Goal: Task Accomplishment & Management: Manage account settings

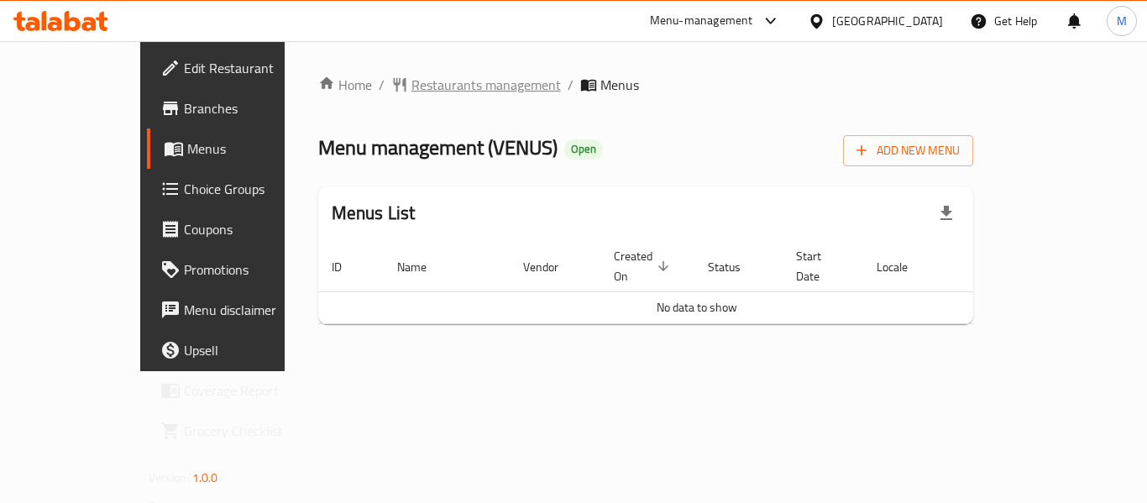
click at [412, 87] on span "Restaurants management" at bounding box center [487, 85] width 150 height 20
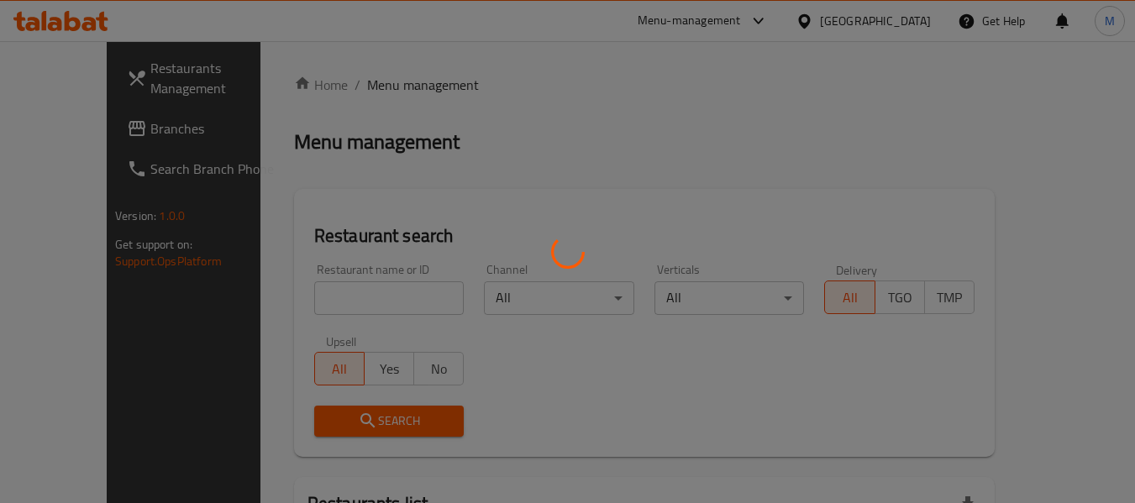
click at [300, 305] on div at bounding box center [567, 251] width 1135 height 503
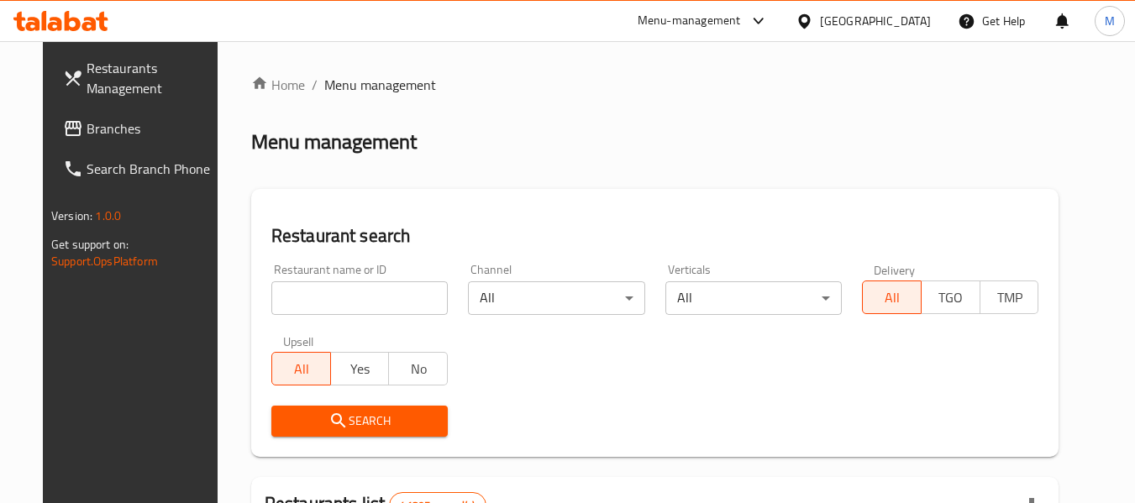
click at [298, 296] on input "search" at bounding box center [359, 298] width 176 height 34
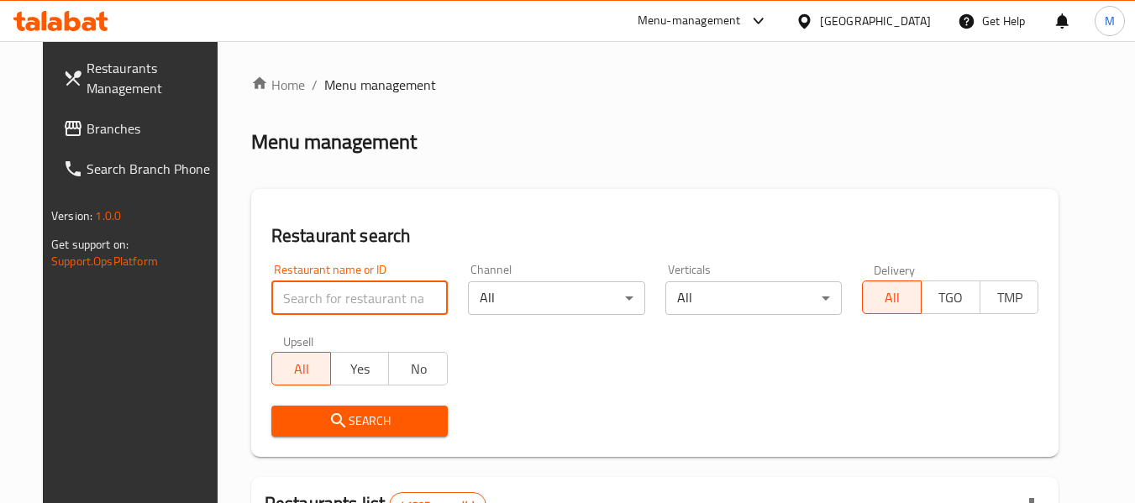
paste input "658823"
type input "658823"
click button "Search" at bounding box center [359, 421] width 176 height 31
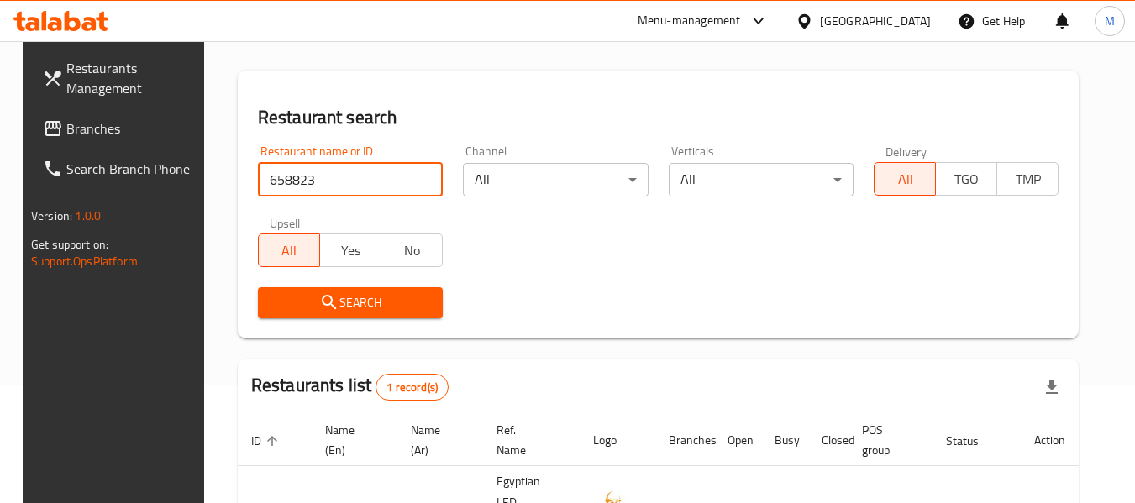
scroll to position [246, 0]
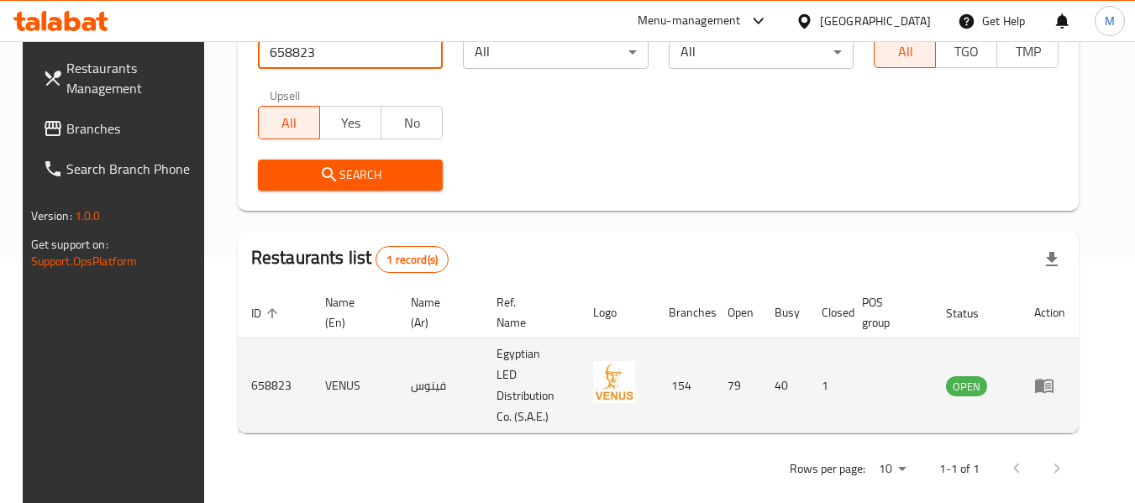
click at [1054, 379] on icon "enhanced table" at bounding box center [1044, 385] width 20 height 20
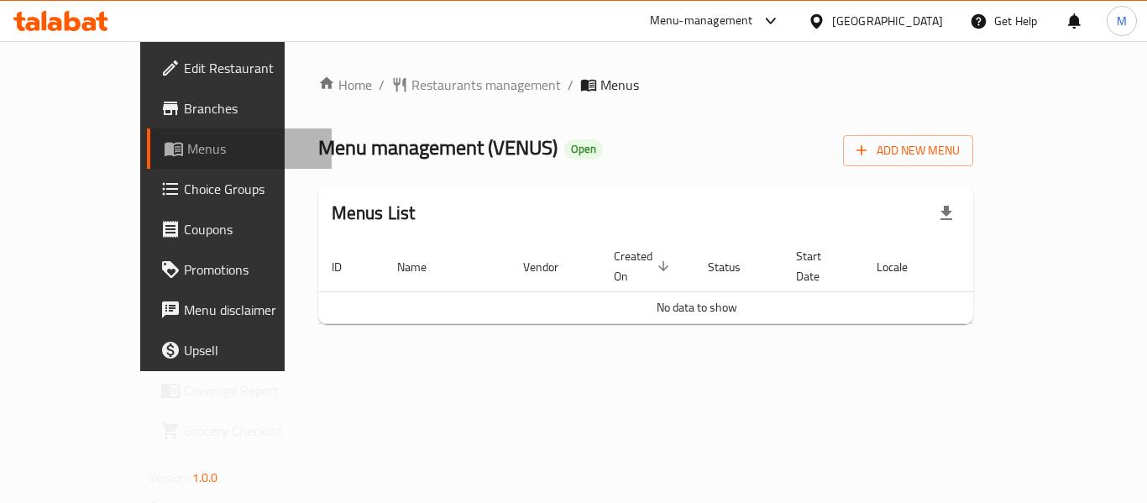
click at [187, 143] on span "Menus" at bounding box center [252, 149] width 131 height 20
click at [184, 190] on span "Choice Groups" at bounding box center [251, 189] width 134 height 20
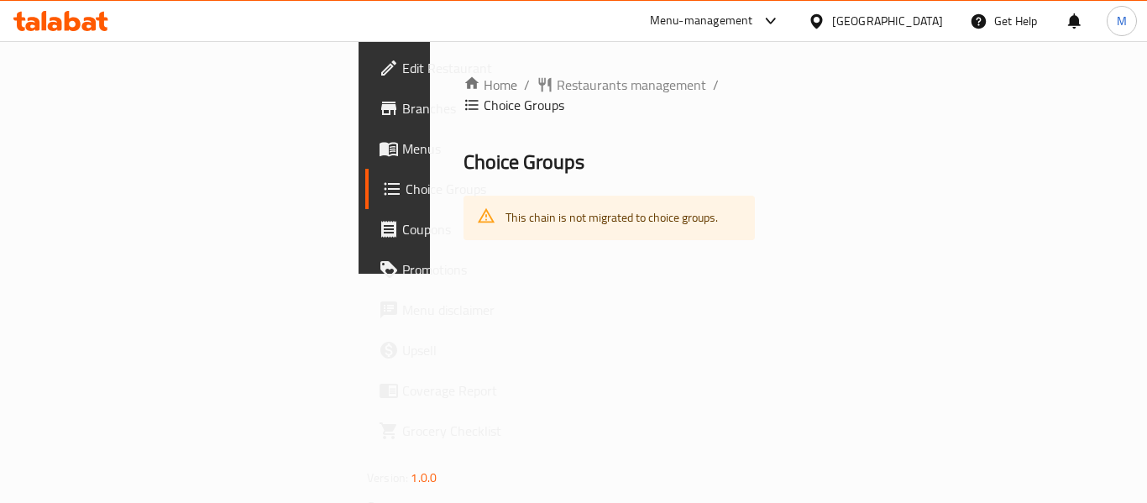
click at [402, 140] on span "Menus" at bounding box center [469, 149] width 134 height 20
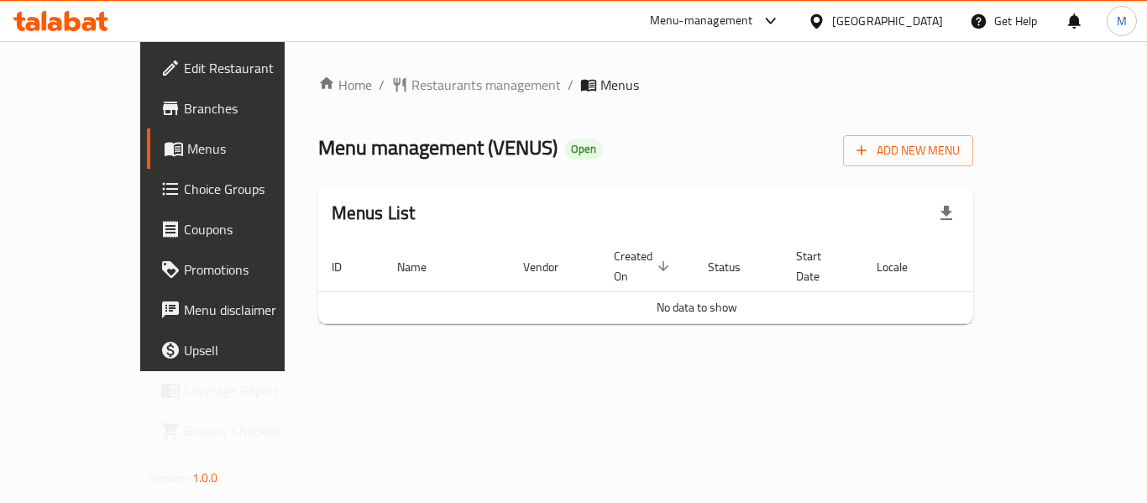
click at [184, 99] on span "Branches" at bounding box center [251, 108] width 134 height 20
click at [184, 185] on span "Choice Groups" at bounding box center [251, 189] width 134 height 20
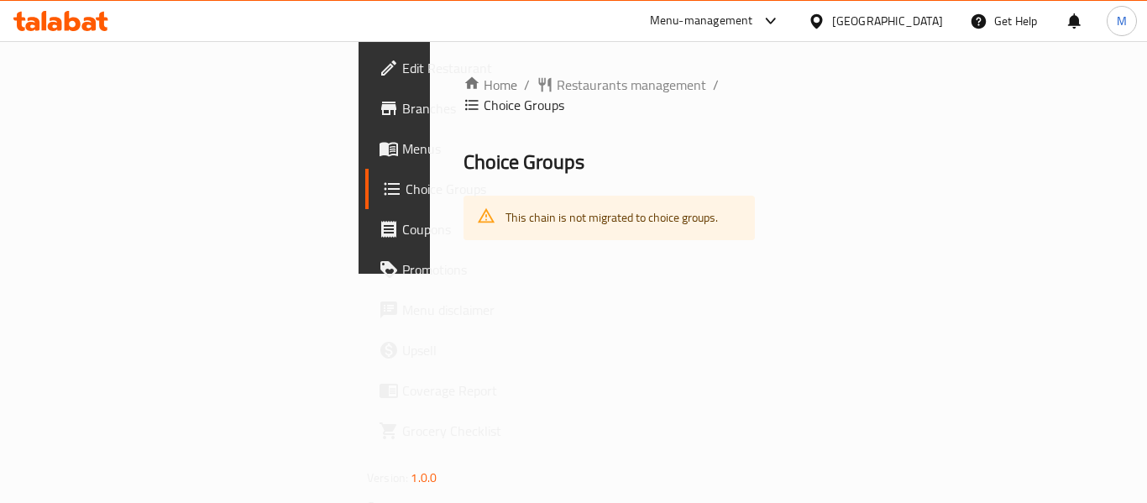
click at [402, 151] on span "Menus" at bounding box center [469, 149] width 134 height 20
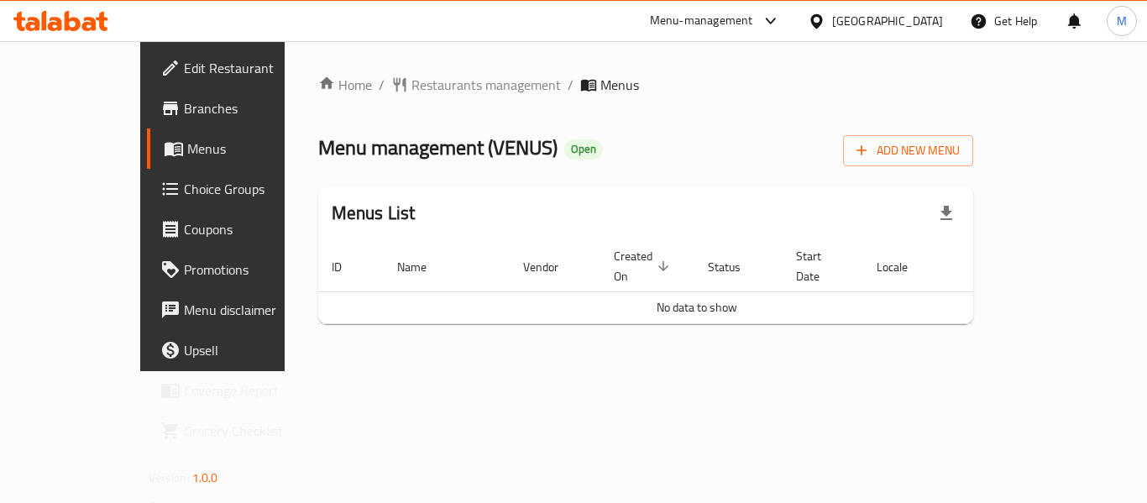
click at [184, 115] on span "Branches" at bounding box center [251, 108] width 134 height 20
click at [428, 144] on span "Menu management ( VENUS )" at bounding box center [437, 148] width 239 height 38
copy span "VENUS"
click at [412, 90] on span "Restaurants management" at bounding box center [487, 85] width 150 height 20
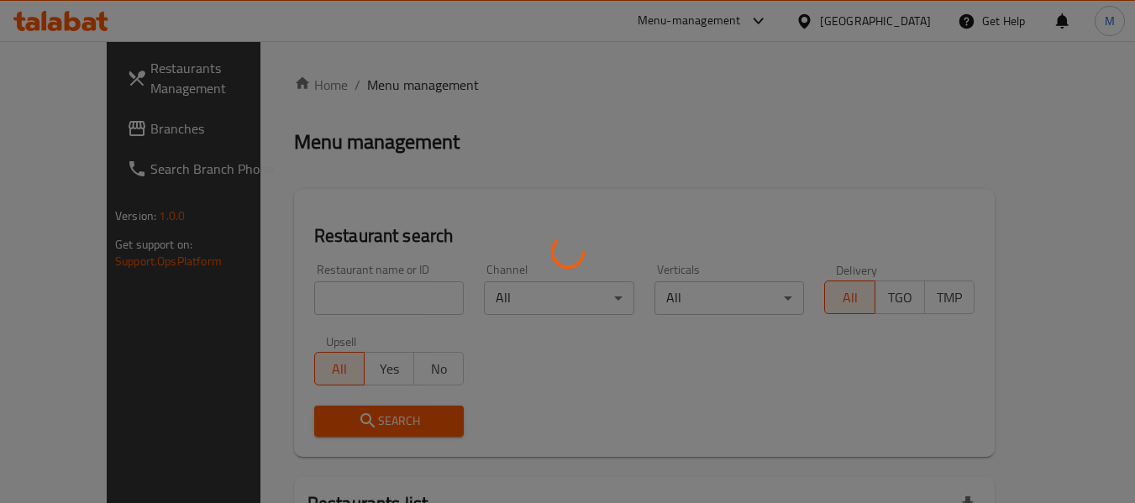
click at [303, 296] on div at bounding box center [567, 251] width 1135 height 503
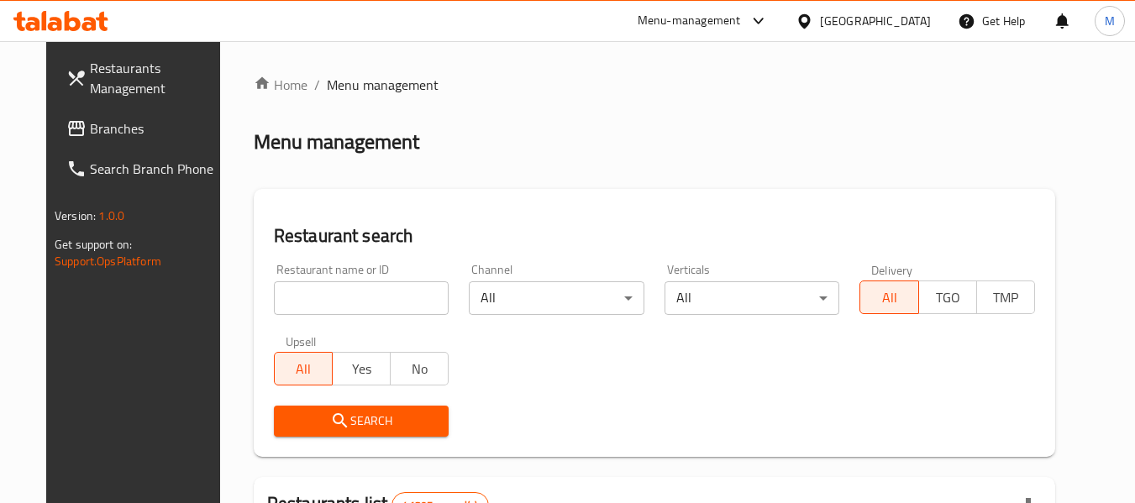
click at [303, 296] on input "search" at bounding box center [362, 298] width 176 height 34
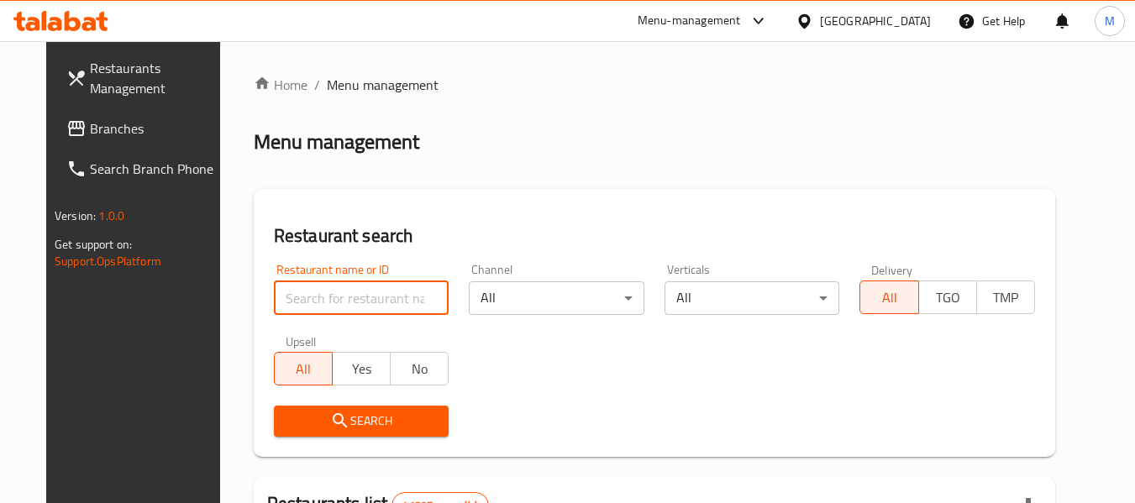
paste input "VENUS"
type input "VENUS"
click button "Search" at bounding box center [362, 421] width 176 height 31
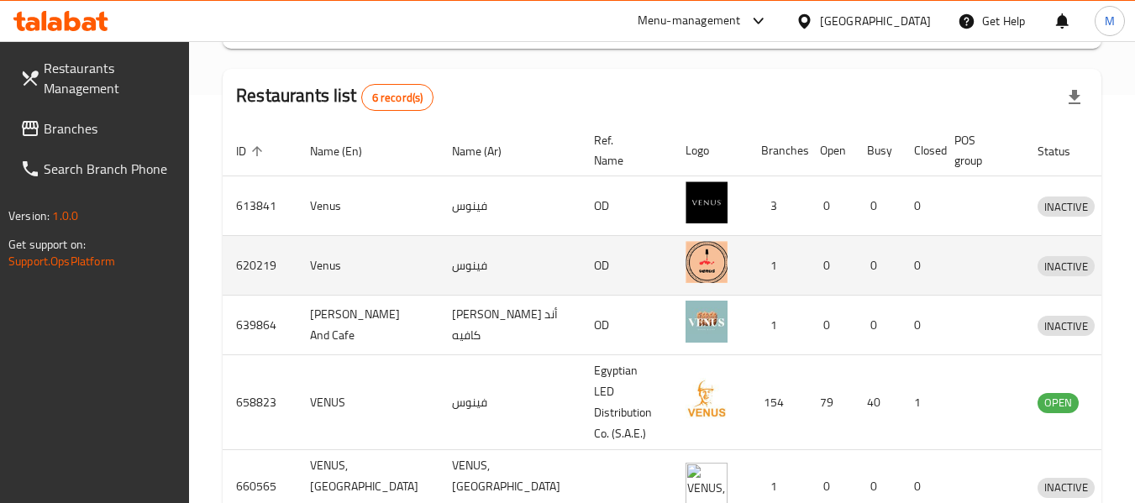
scroll to position [587, 0]
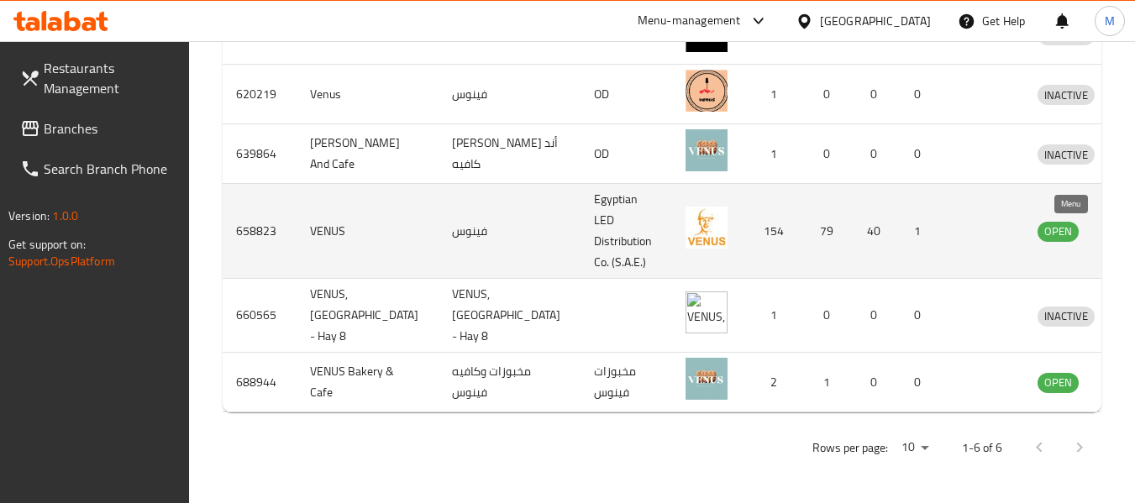
click at [1129, 225] on icon "enhanced table" at bounding box center [1138, 232] width 18 height 14
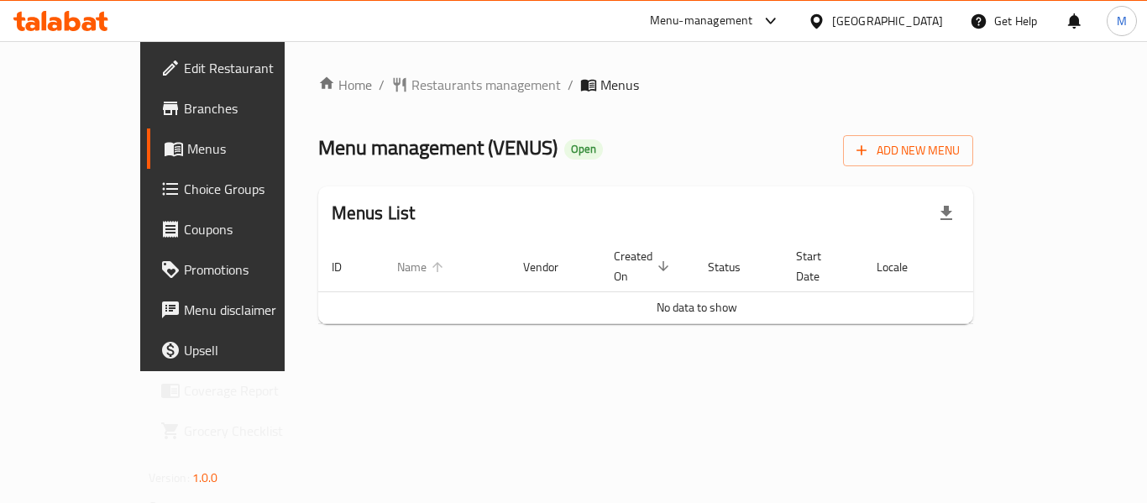
click at [397, 264] on span "Name" at bounding box center [422, 267] width 51 height 20
click at [345, 260] on icon "enhanced table" at bounding box center [352, 267] width 15 height 15
click at [184, 317] on span "Menu disclaimer" at bounding box center [251, 310] width 134 height 20
click at [184, 112] on span "Branches" at bounding box center [251, 108] width 134 height 20
click at [412, 79] on span "Restaurants management" at bounding box center [487, 85] width 150 height 20
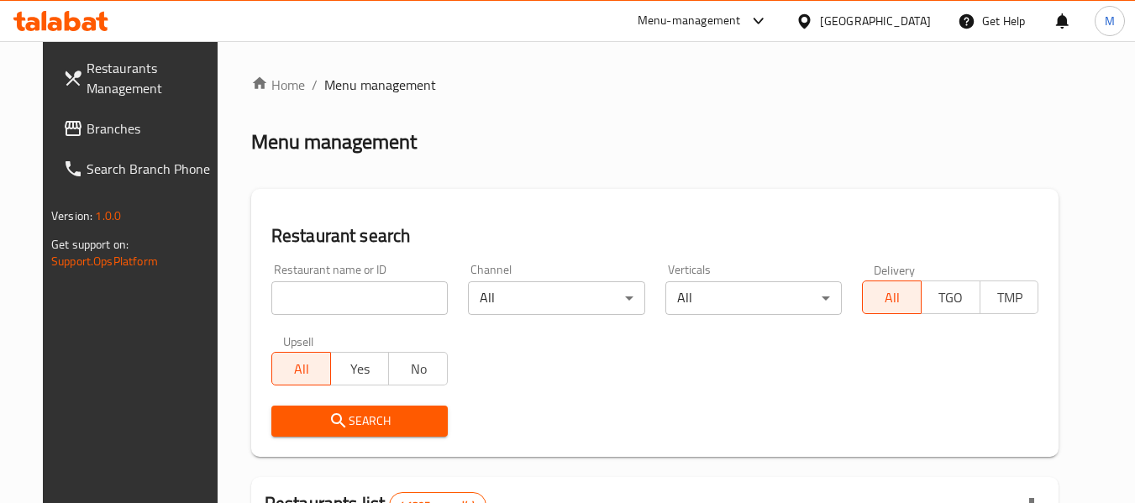
click at [280, 301] on input "search" at bounding box center [359, 298] width 176 height 34
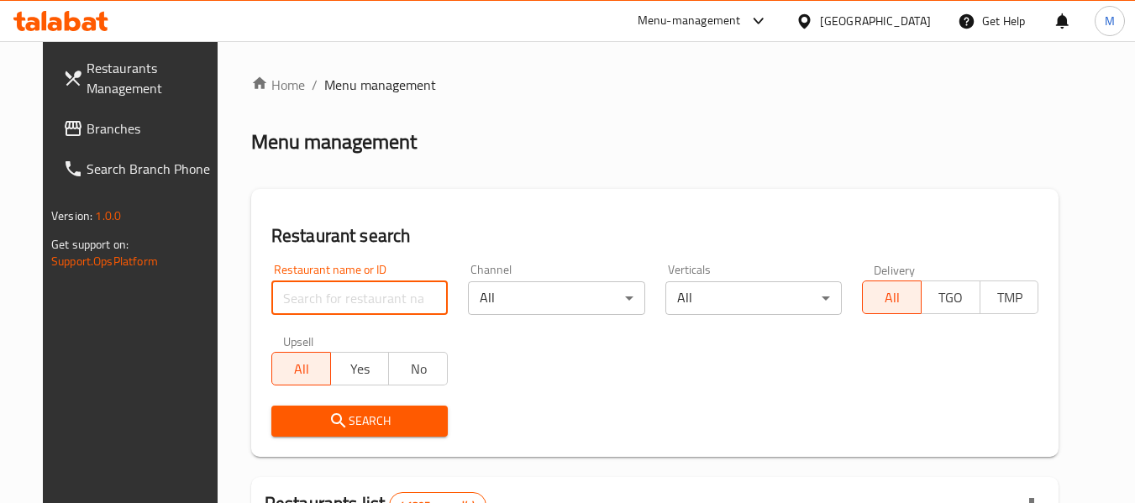
paste input "658823"
type input "658823"
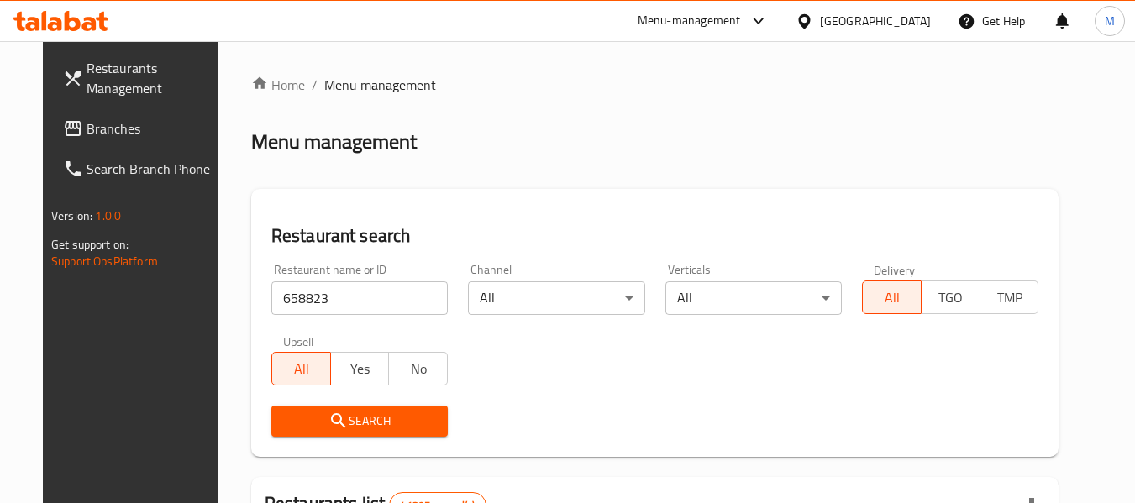
click at [328, 416] on icon "submit" at bounding box center [338, 421] width 20 height 20
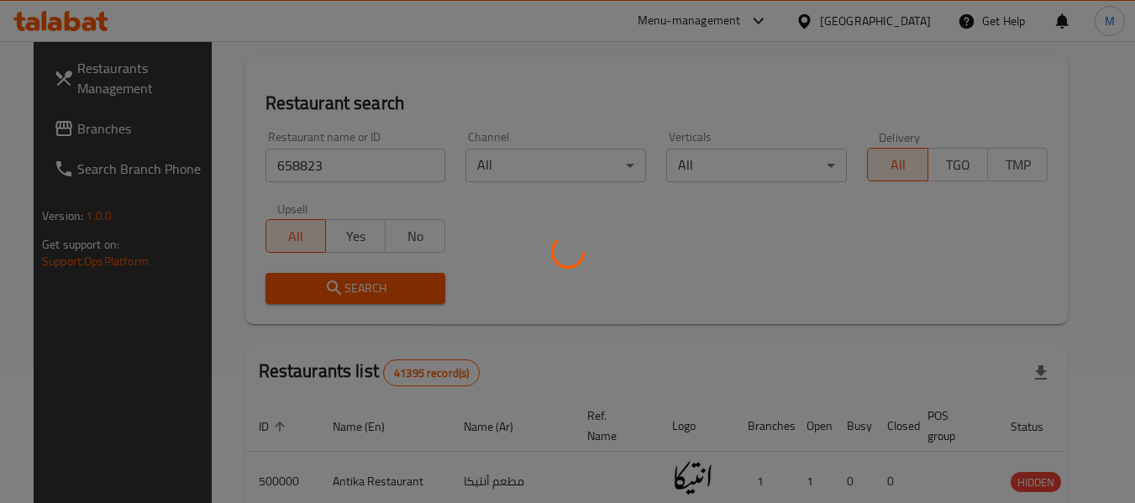
scroll to position [246, 0]
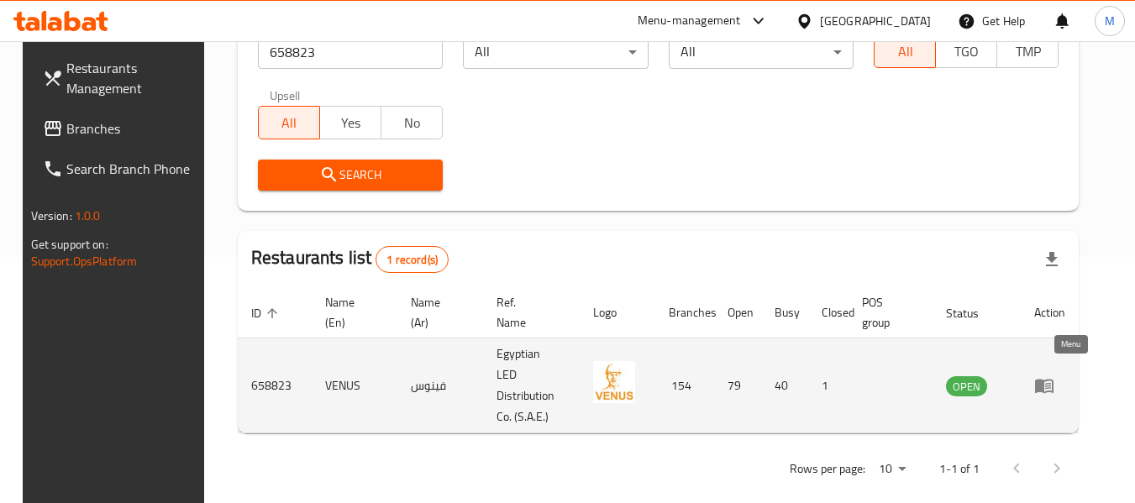
click at [1053, 381] on icon "enhanced table" at bounding box center [1044, 387] width 18 height 14
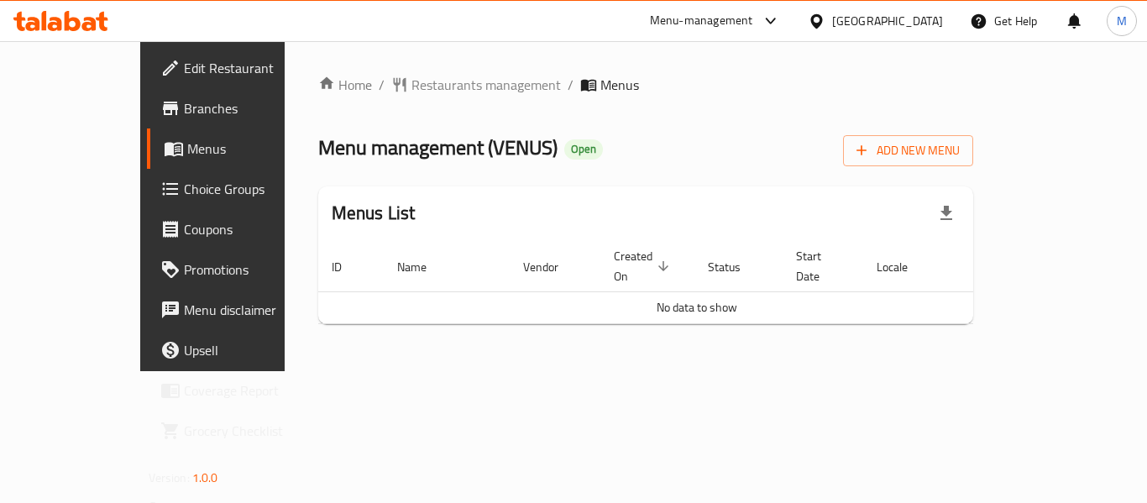
click at [184, 118] on span "Branches" at bounding box center [251, 108] width 134 height 20
click at [187, 158] on span "Menus" at bounding box center [252, 149] width 131 height 20
click at [187, 154] on span "Menus" at bounding box center [252, 149] width 131 height 20
click at [957, 219] on icon "button" at bounding box center [947, 213] width 20 height 20
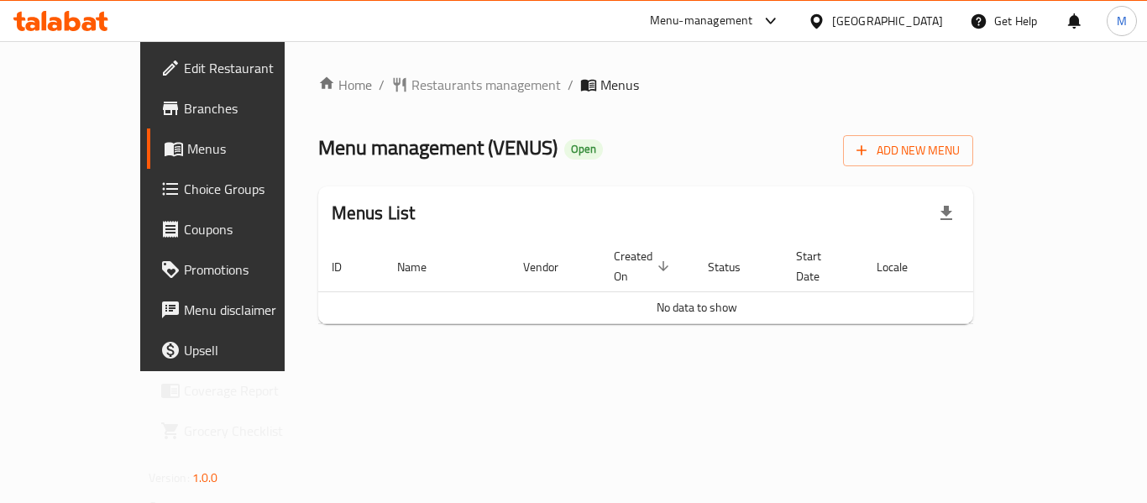
click at [147, 160] on link "Menus" at bounding box center [239, 149] width 185 height 40
click at [184, 186] on span "Choice Groups" at bounding box center [251, 189] width 134 height 20
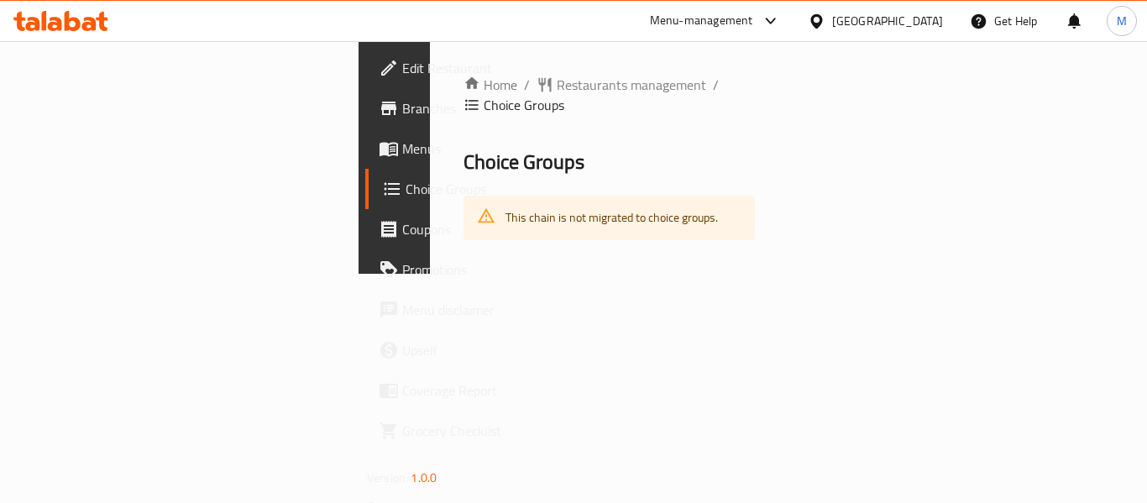
click at [402, 148] on span "Menus" at bounding box center [469, 149] width 134 height 20
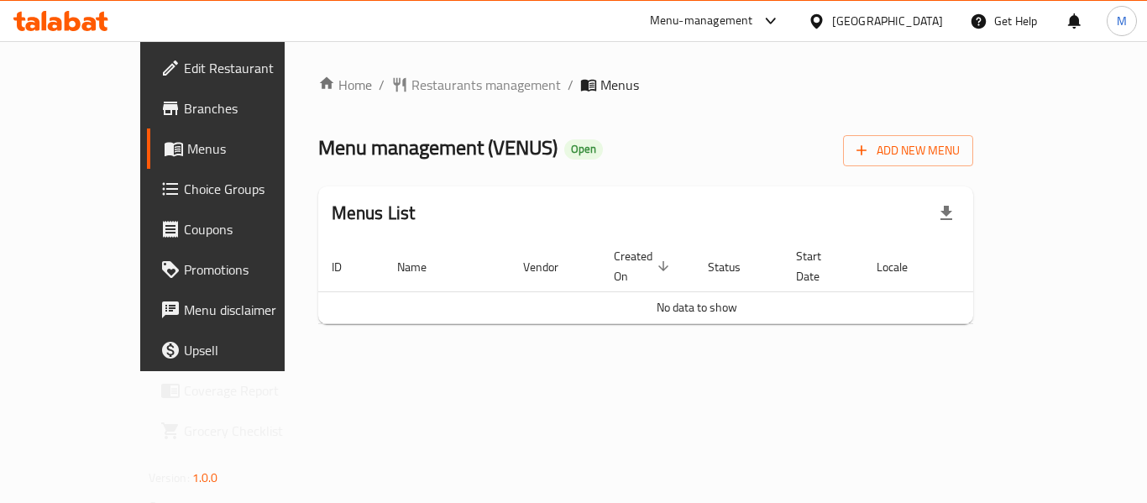
click at [690, 296] on span "No data to show" at bounding box center [697, 307] width 81 height 22
click at [680, 137] on div "Menu management ( VENUS ) Open Add New Menu" at bounding box center [646, 148] width 656 height 38
click at [412, 85] on span "Restaurants management" at bounding box center [487, 85] width 150 height 20
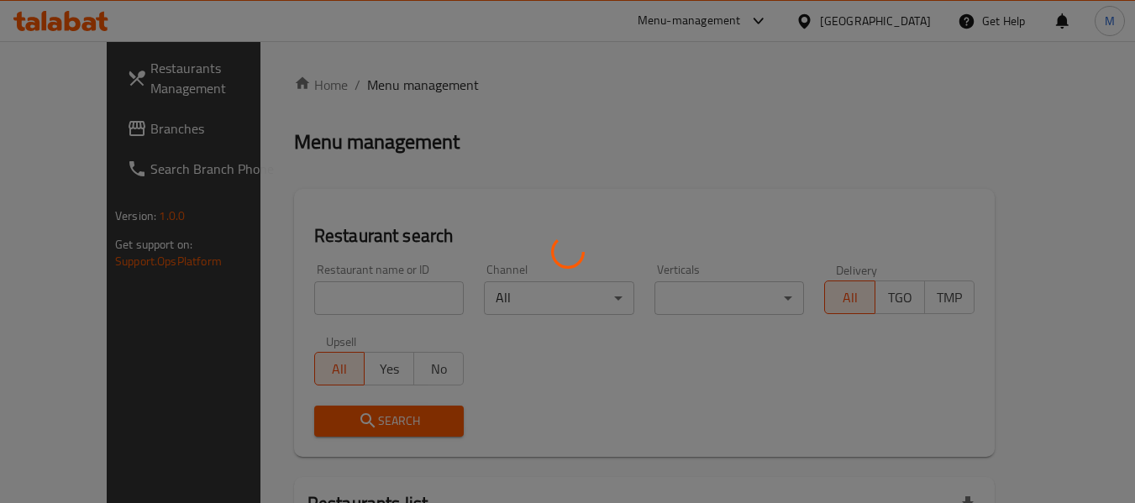
click at [292, 294] on div at bounding box center [567, 251] width 1135 height 503
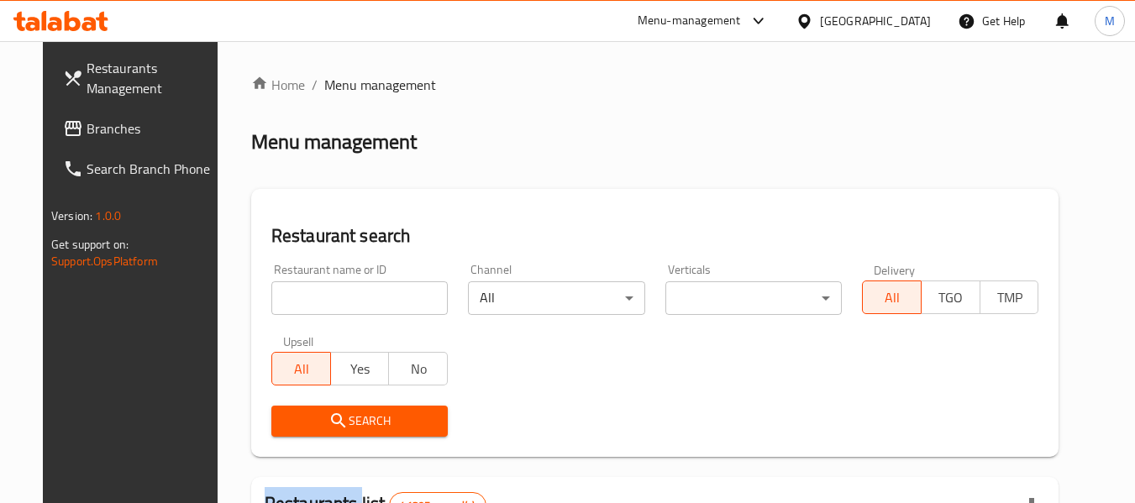
click at [292, 294] on div at bounding box center [567, 251] width 1135 height 503
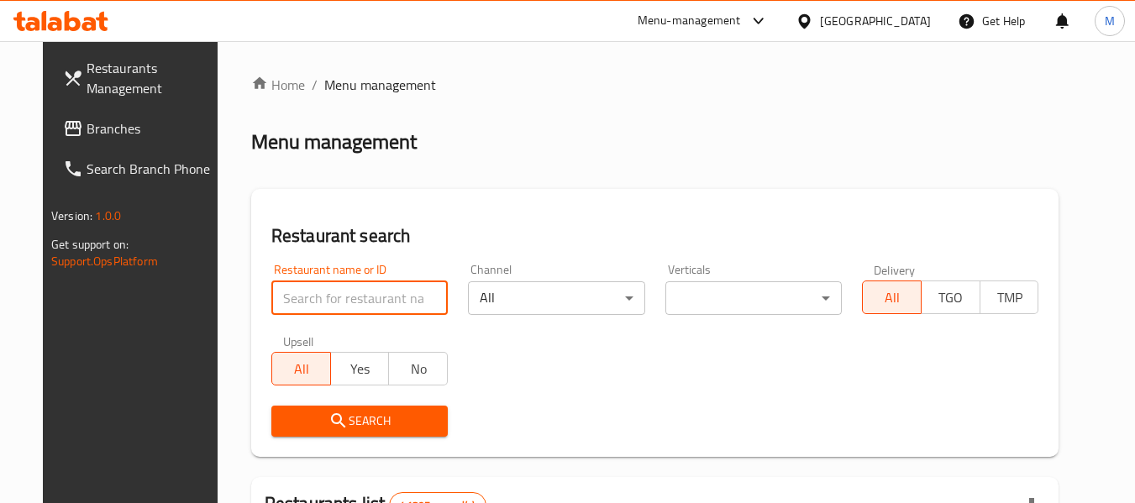
click at [316, 294] on input "search" at bounding box center [359, 298] width 176 height 34
paste input "658823"
type input "658823"
click button "Search" at bounding box center [359, 421] width 176 height 31
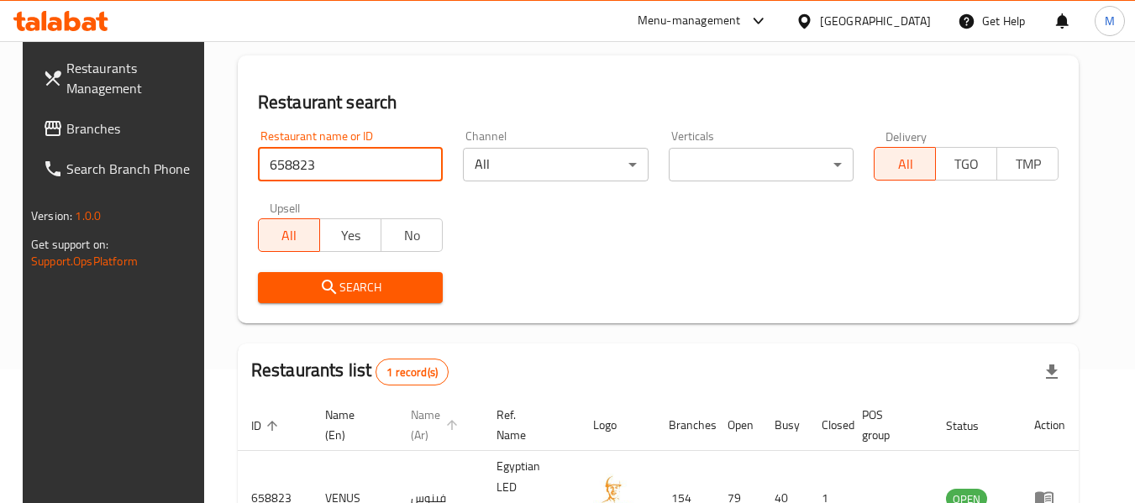
scroll to position [246, 0]
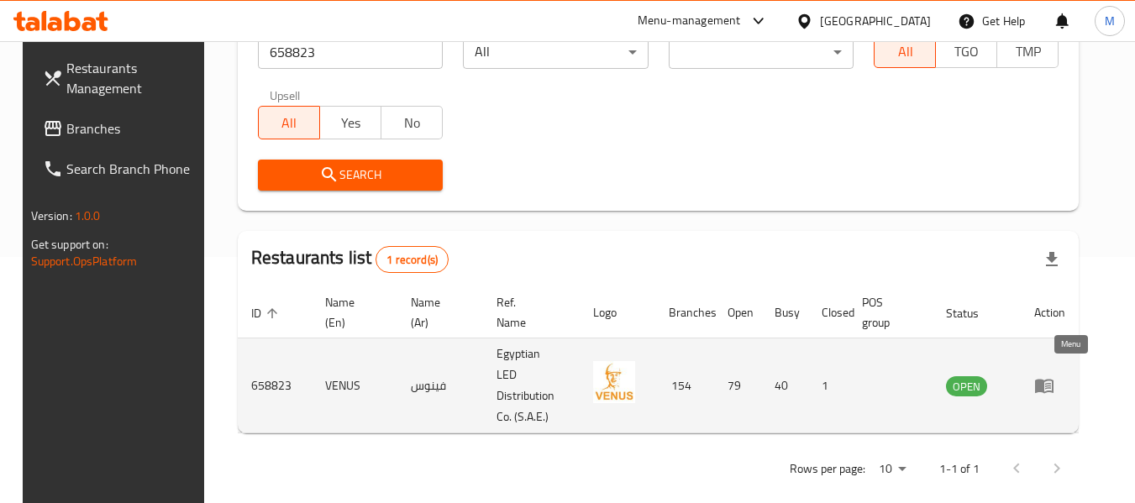
click at [1054, 375] on icon "enhanced table" at bounding box center [1044, 385] width 20 height 20
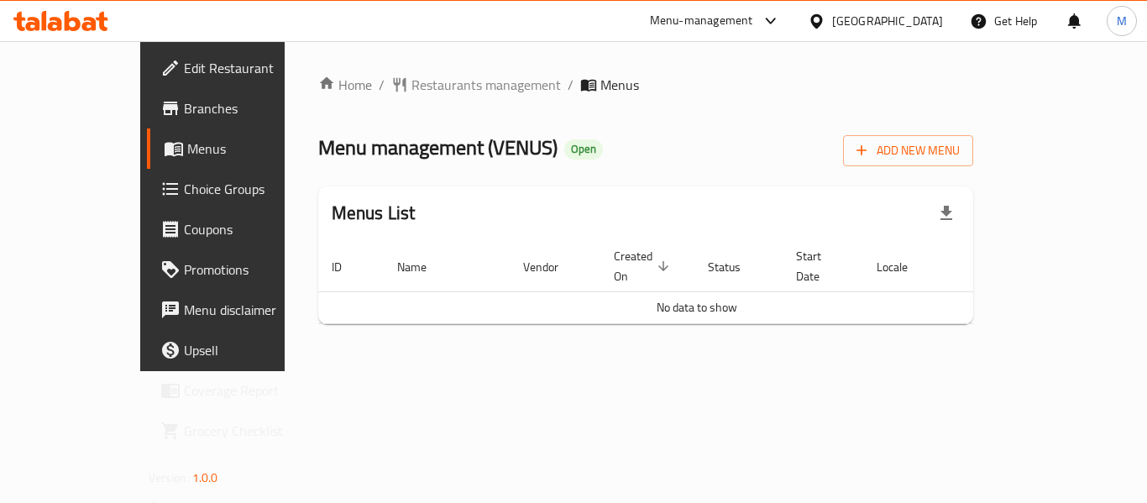
click at [781, 19] on div at bounding box center [770, 21] width 21 height 7
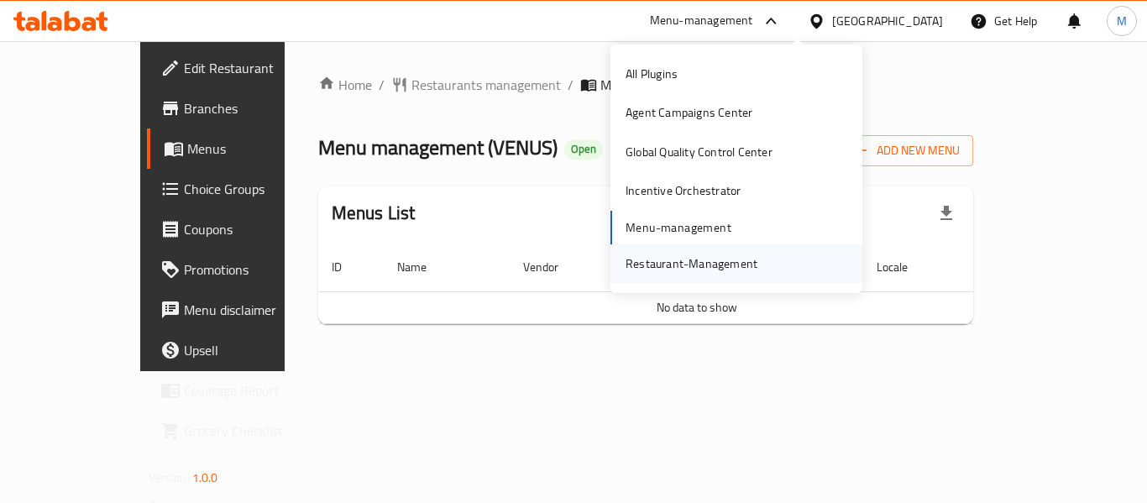
click at [664, 270] on div "Restaurant-Management" at bounding box center [692, 264] width 132 height 18
